Goal: Complete application form

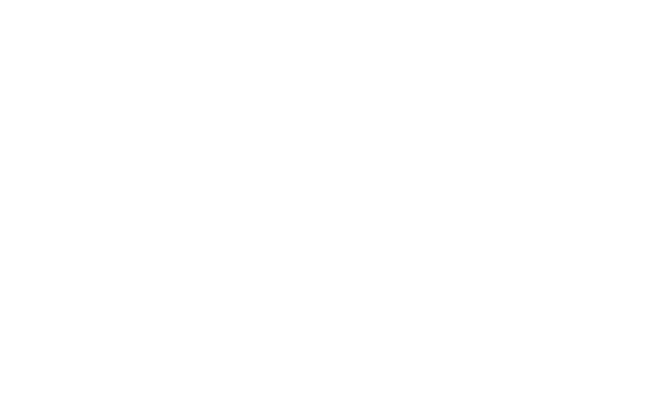
click at [434, 255] on div at bounding box center [327, 202] width 655 height 404
click at [488, 189] on div at bounding box center [327, 202] width 655 height 404
click at [523, 159] on div at bounding box center [327, 202] width 655 height 404
click at [526, 147] on div at bounding box center [327, 202] width 655 height 404
click at [538, 148] on div at bounding box center [327, 202] width 655 height 404
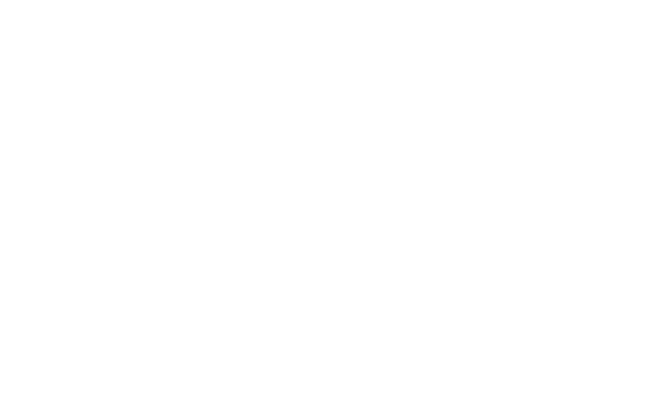
click at [529, 153] on div at bounding box center [327, 202] width 655 height 404
click at [311, 145] on div at bounding box center [327, 202] width 655 height 404
